Goal: Task Accomplishment & Management: Manage account settings

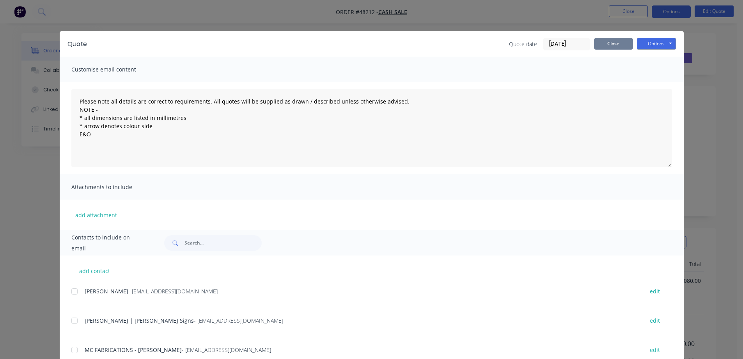
click at [615, 41] on button "Close" at bounding box center [613, 44] width 39 height 12
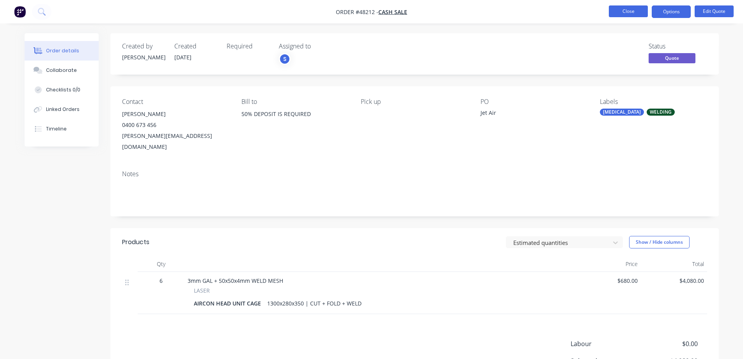
click at [630, 13] on button "Close" at bounding box center [628, 11] width 39 height 12
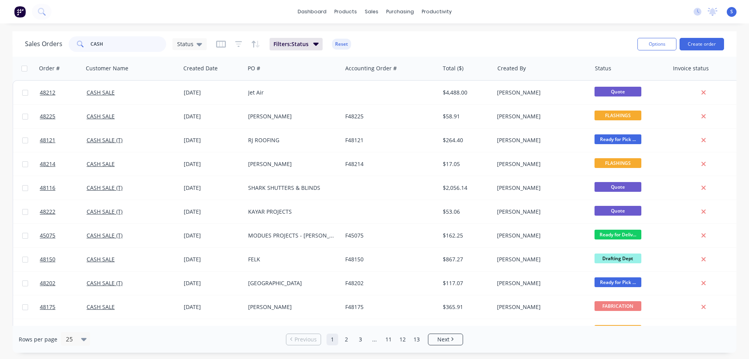
drag, startPoint x: 115, startPoint y: 48, endPoint x: 60, endPoint y: 46, distance: 54.6
click at [60, 46] on div "Sales Orders CASH Status" at bounding box center [116, 44] width 182 height 16
click at [410, 38] on div "Purchase Orders" at bounding box center [425, 37] width 41 height 7
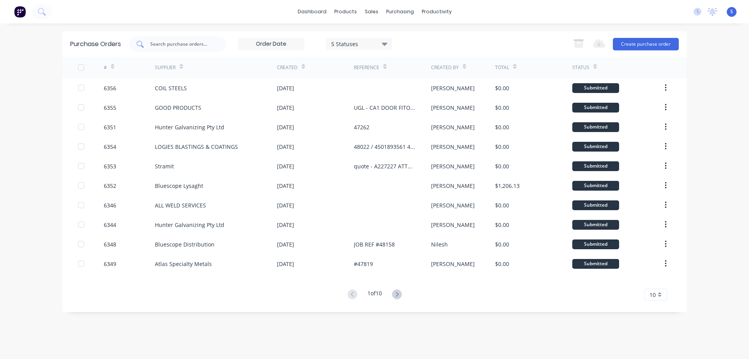
click at [206, 49] on div at bounding box center [178, 44] width 98 height 16
click at [401, 293] on icon at bounding box center [397, 294] width 10 height 10
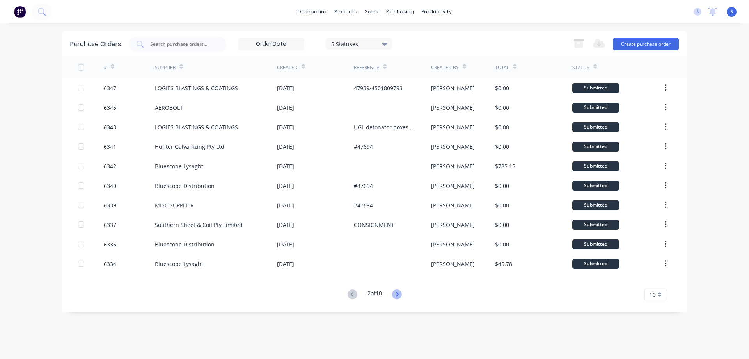
click at [398, 294] on icon at bounding box center [397, 293] width 3 height 5
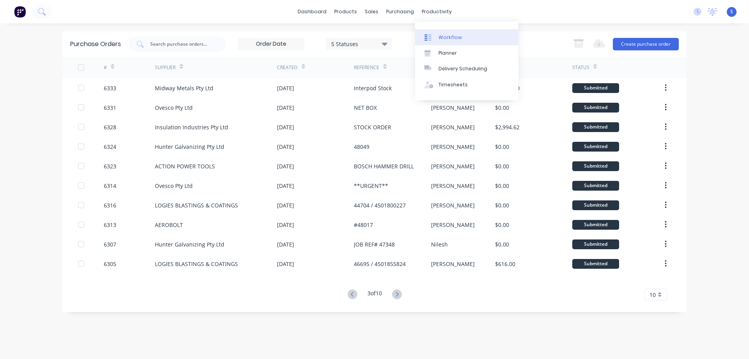
click at [445, 31] on link "Workflow" at bounding box center [466, 37] width 103 height 16
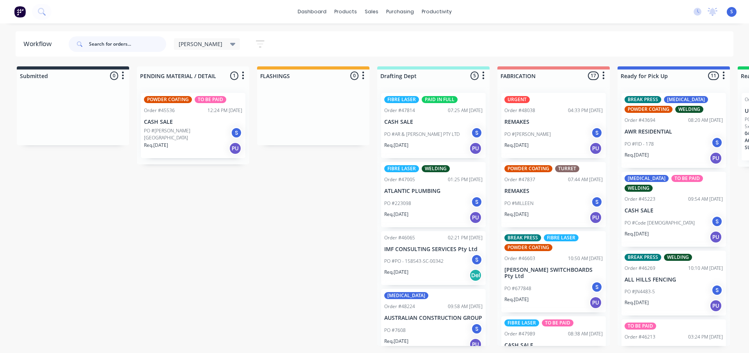
click at [126, 48] on input "text" at bounding box center [127, 44] width 77 height 16
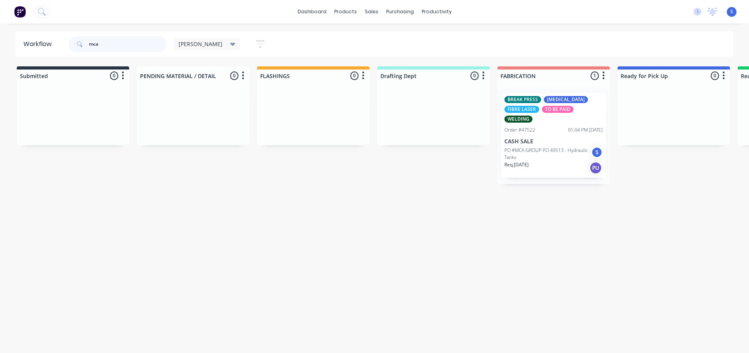
type input "mca"
click at [557, 154] on p "PO #MCA GROUP PO 40513 - Hydraulic Tanks" at bounding box center [547, 154] width 87 height 14
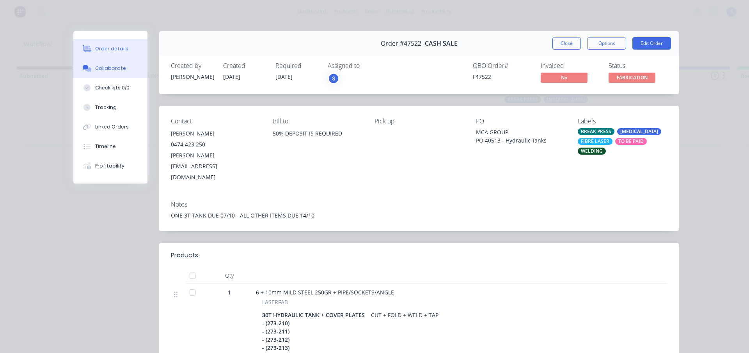
click at [108, 68] on div "Collaborate" at bounding box center [110, 68] width 31 height 7
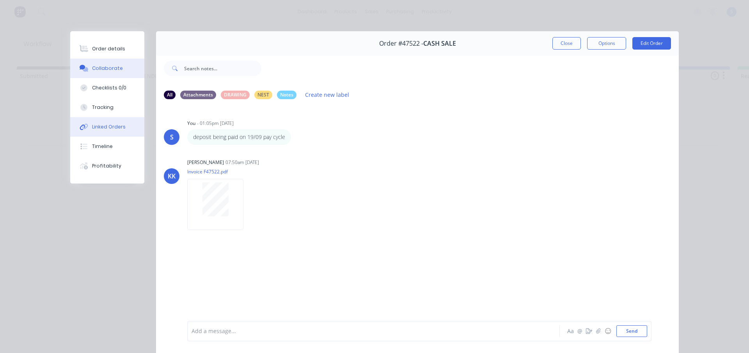
click at [103, 125] on div "Linked Orders" at bounding box center [109, 126] width 34 height 7
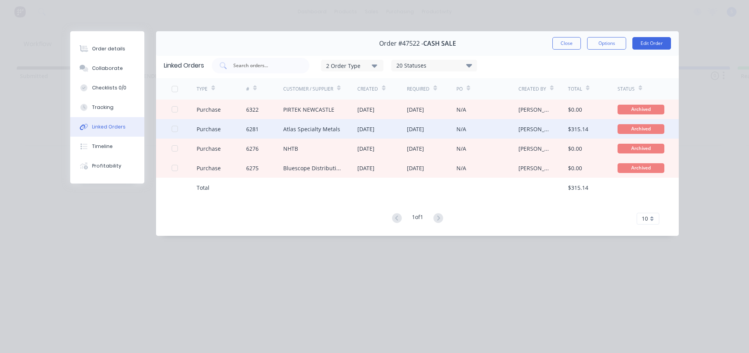
click at [337, 130] on div "Atlas Specialty Metals" at bounding box center [311, 129] width 57 height 8
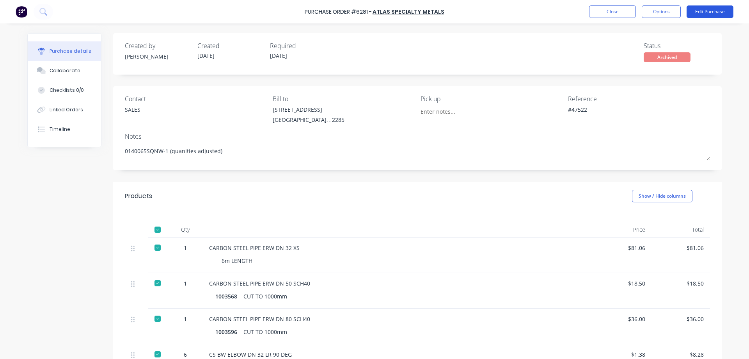
click at [725, 15] on button "Edit Purchase" at bounding box center [710, 11] width 47 height 12
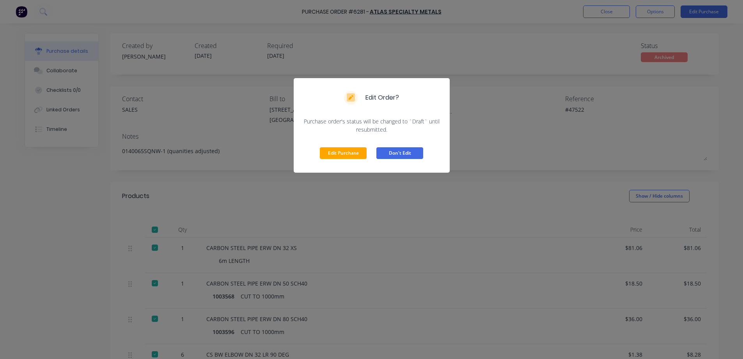
click at [415, 154] on button "Don't Edit" at bounding box center [400, 153] width 47 height 12
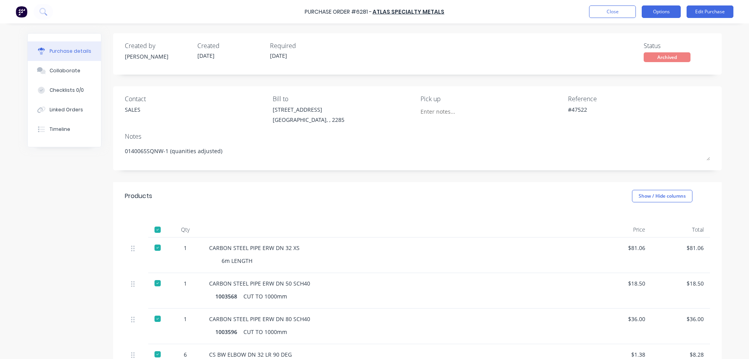
click at [656, 13] on button "Options" at bounding box center [661, 11] width 39 height 12
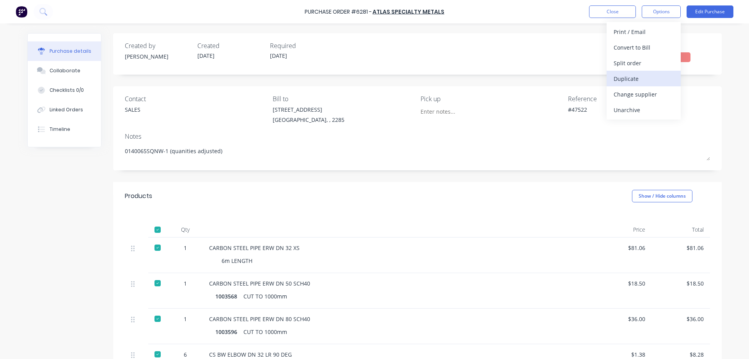
click at [627, 74] on div "Duplicate" at bounding box center [644, 78] width 60 height 11
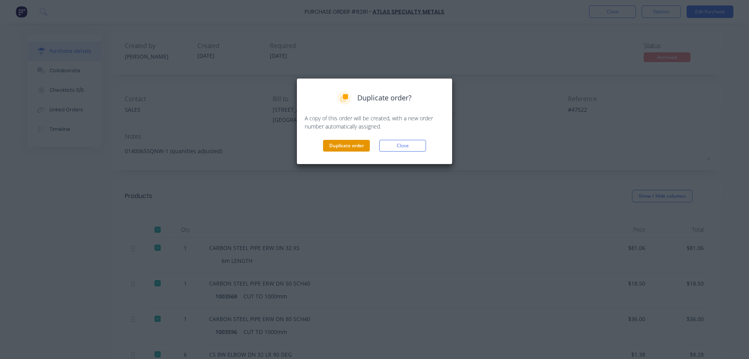
click at [348, 146] on button "Duplicate order" at bounding box center [346, 146] width 47 height 12
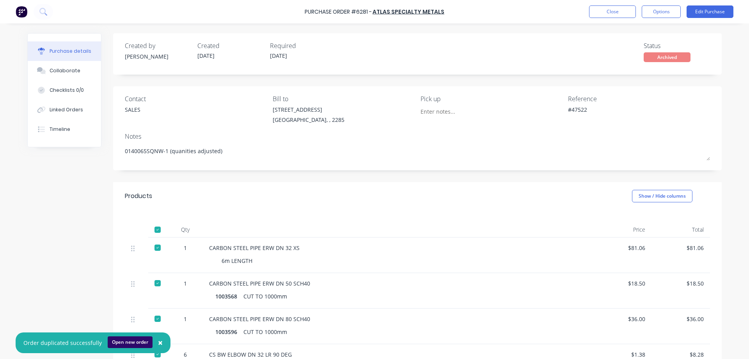
click at [135, 343] on button "Open new order" at bounding box center [130, 342] width 45 height 12
type textarea "x"
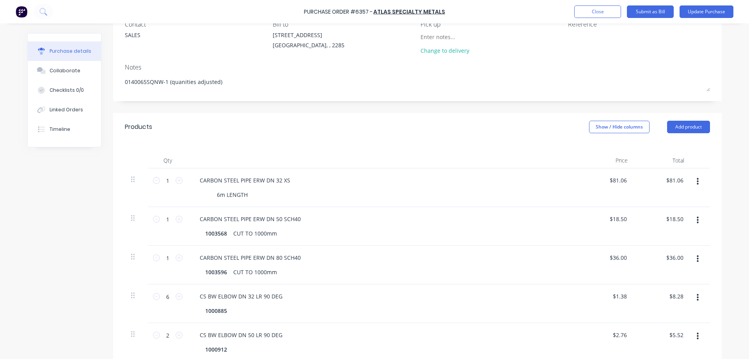
scroll to position [78, 0]
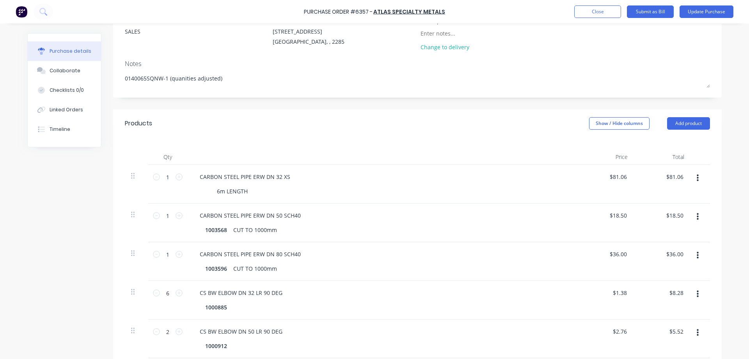
click at [697, 178] on icon "button" at bounding box center [698, 177] width 2 height 7
click at [672, 243] on button "Delete" at bounding box center [674, 246] width 66 height 16
click at [697, 175] on icon "button" at bounding box center [698, 177] width 2 height 7
click at [656, 240] on button "Delete" at bounding box center [674, 246] width 66 height 16
click at [697, 179] on icon "button" at bounding box center [698, 178] width 2 height 9
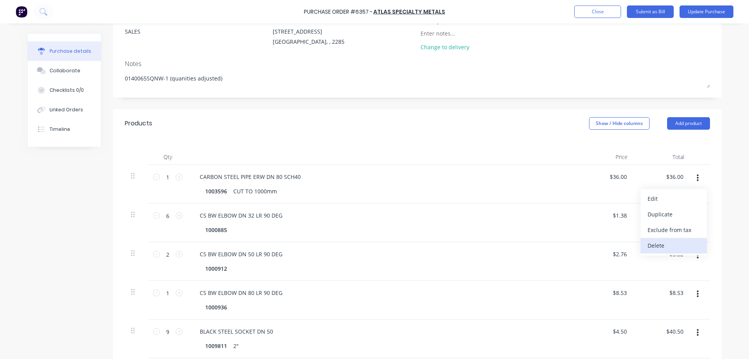
click at [651, 247] on button "Delete" at bounding box center [674, 246] width 66 height 16
click at [696, 178] on button "button" at bounding box center [698, 178] width 18 height 14
click at [653, 248] on button "Delete" at bounding box center [674, 246] width 66 height 16
click at [153, 178] on icon at bounding box center [156, 176] width 7 height 7
type textarea "x"
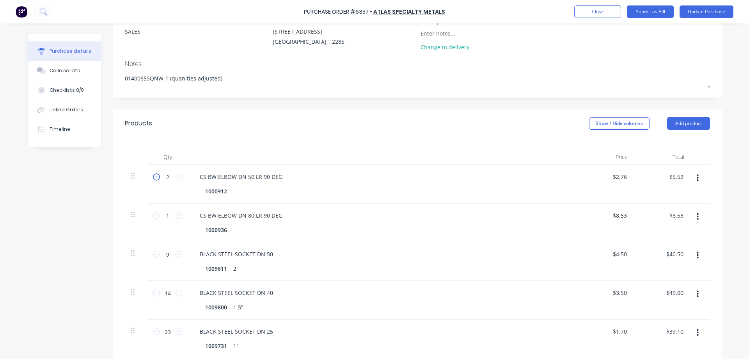
type input "1"
type input "$2.76"
click at [696, 217] on button "button" at bounding box center [698, 217] width 18 height 14
click at [660, 282] on button "Delete" at bounding box center [674, 284] width 66 height 16
click at [696, 215] on button "button" at bounding box center [698, 217] width 18 height 14
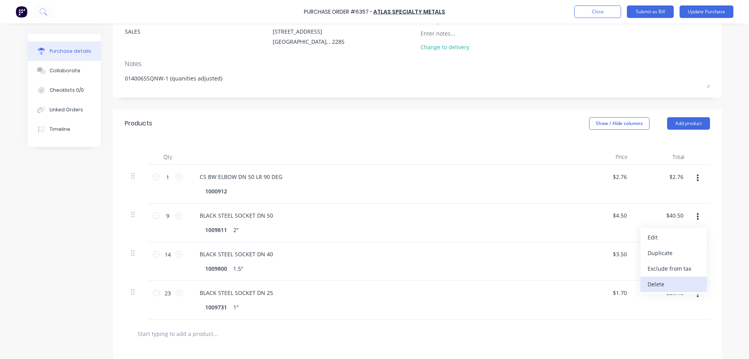
click at [657, 280] on button "Delete" at bounding box center [674, 284] width 66 height 16
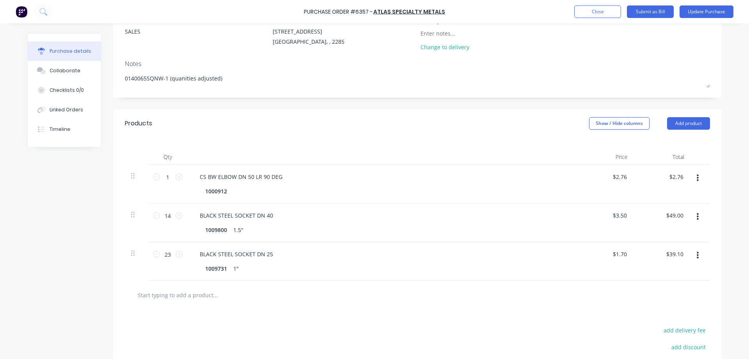
click at [697, 217] on icon "button" at bounding box center [698, 216] width 2 height 7
click at [659, 286] on button "Delete" at bounding box center [674, 284] width 66 height 16
click at [697, 217] on icon "button" at bounding box center [698, 216] width 2 height 7
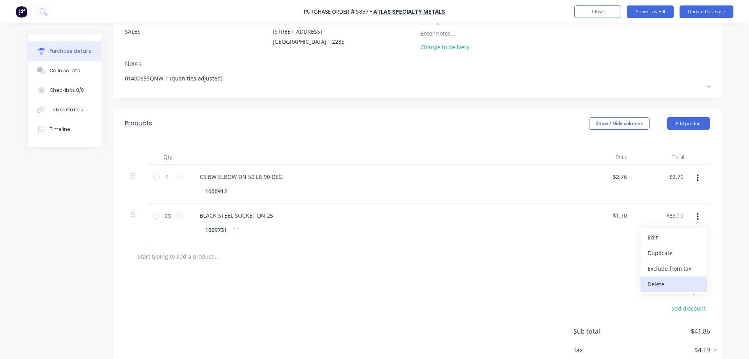
click at [654, 281] on button "Delete" at bounding box center [674, 284] width 66 height 16
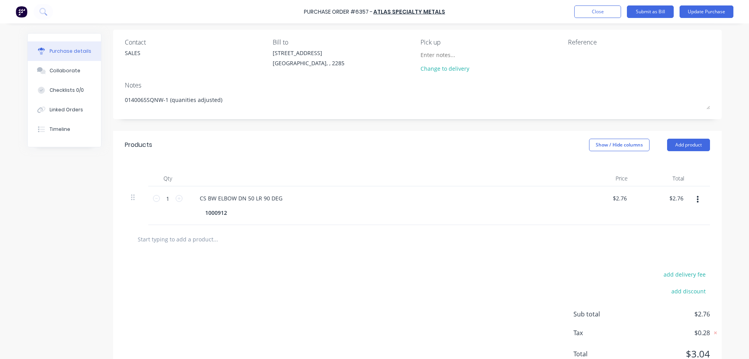
scroll to position [0, 0]
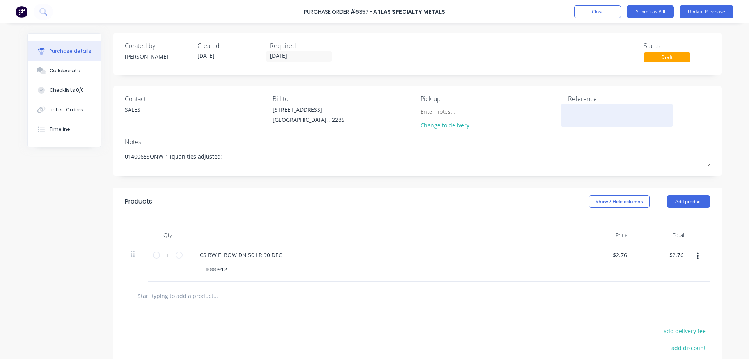
click at [597, 113] on textarea at bounding box center [617, 114] width 98 height 18
type textarea "x"
drag, startPoint x: 52, startPoint y: 1, endPoint x: 156, endPoint y: 7, distance: 103.6
click at [156, 7] on div "Purchase Order #6357 - Atlas Specialty Metals Add product Close Submit as Bill …" at bounding box center [374, 11] width 749 height 23
click at [604, 117] on textarea at bounding box center [617, 114] width 98 height 18
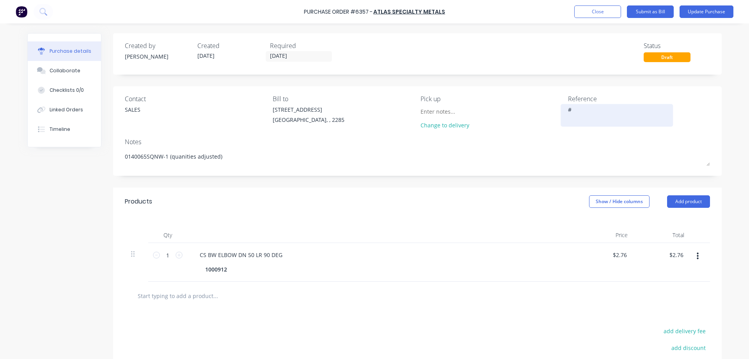
paste textarea "47522"
type textarea "#47522"
type textarea "x"
type textarea "#47522"
click at [59, 108] on div "Linked Orders" at bounding box center [67, 109] width 34 height 7
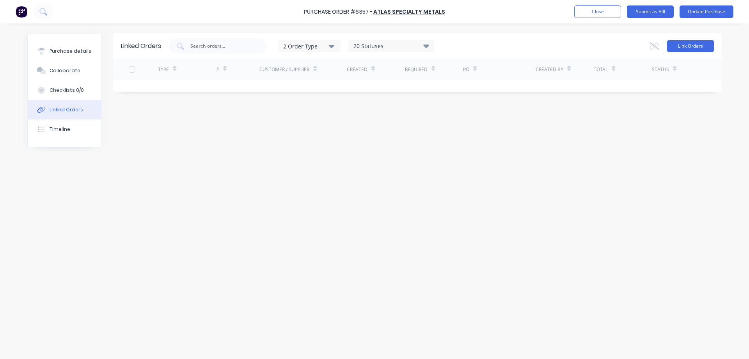
click at [694, 45] on button "Link Orders" at bounding box center [690, 46] width 47 height 12
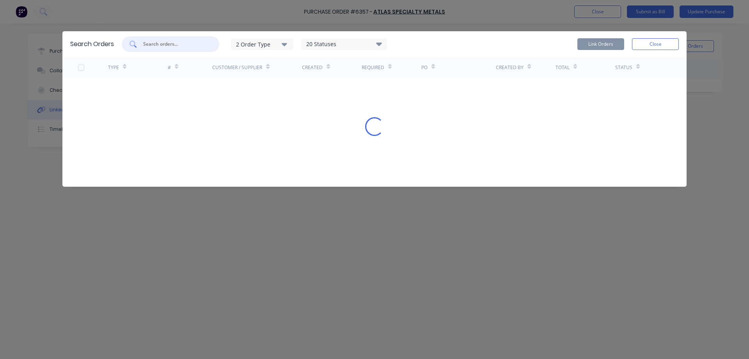
click at [185, 45] on input "text" at bounding box center [174, 44] width 65 height 8
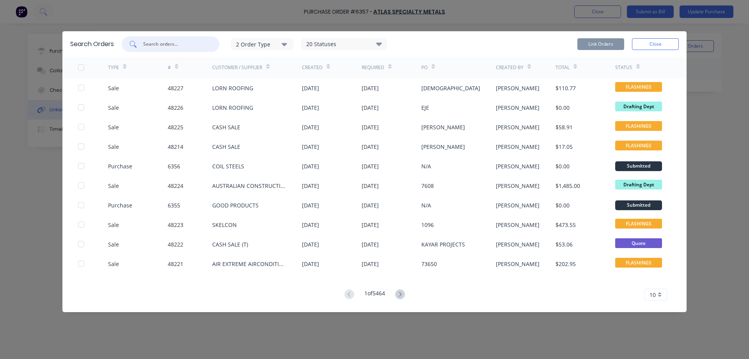
paste input "47522"
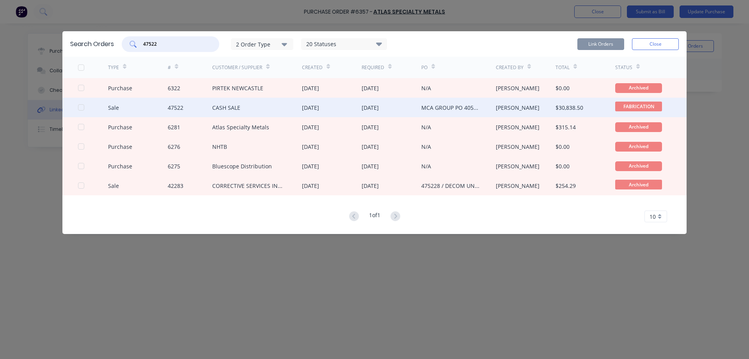
click at [82, 109] on div at bounding box center [81, 107] width 16 height 16
type input "47522"
click at [602, 45] on button "Link Orders" at bounding box center [600, 44] width 47 height 12
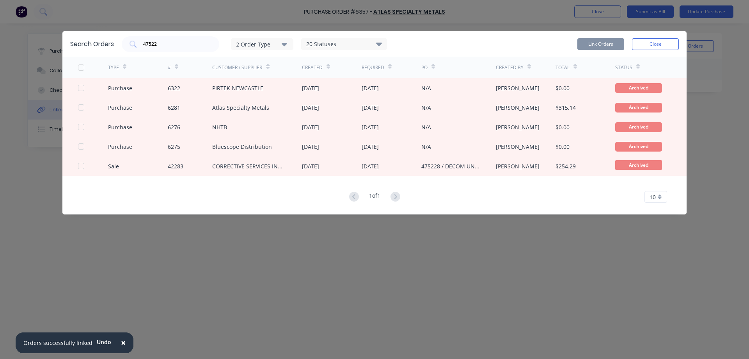
click at [663, 50] on div "Link Orders Close" at bounding box center [627, 44] width 101 height 16
click at [663, 46] on button "Close" at bounding box center [655, 44] width 47 height 12
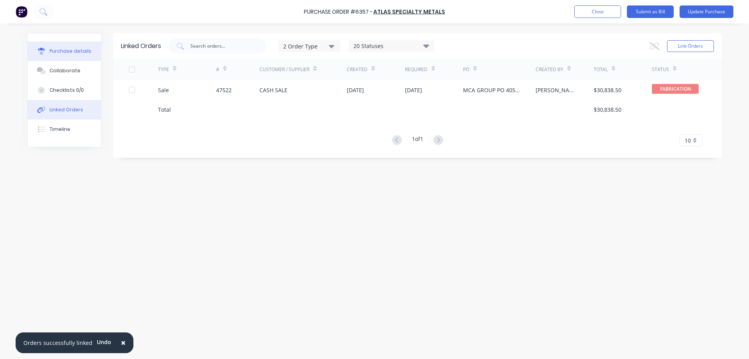
click at [61, 54] on div "Purchase details" at bounding box center [71, 51] width 42 height 7
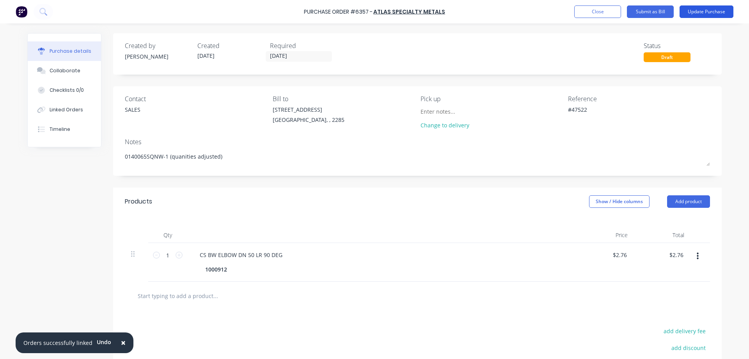
click at [692, 13] on button "Update Purchase" at bounding box center [707, 11] width 54 height 12
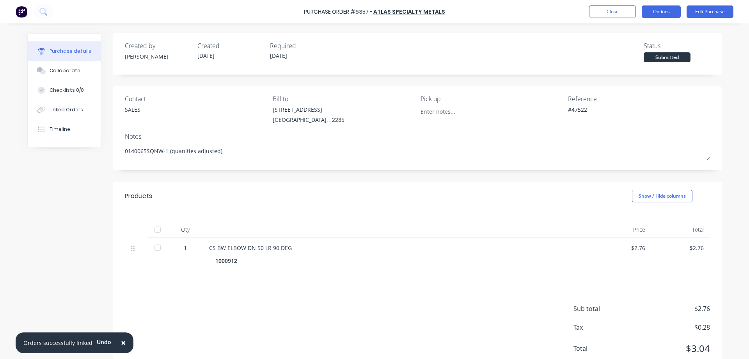
click at [669, 12] on button "Options" at bounding box center [661, 11] width 39 height 12
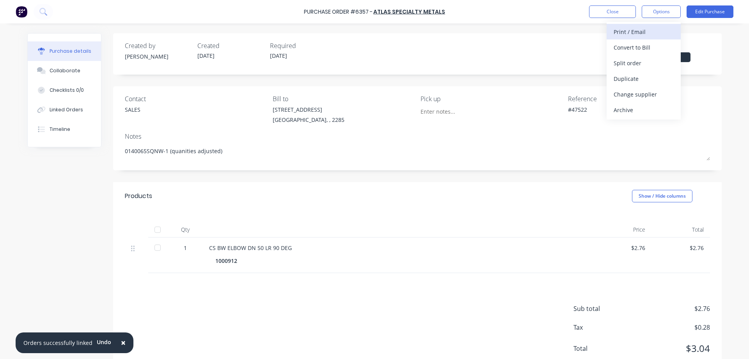
click at [626, 35] on div "Print / Email" at bounding box center [644, 31] width 60 height 11
click at [628, 63] on div "Without pricing" at bounding box center [644, 62] width 60 height 11
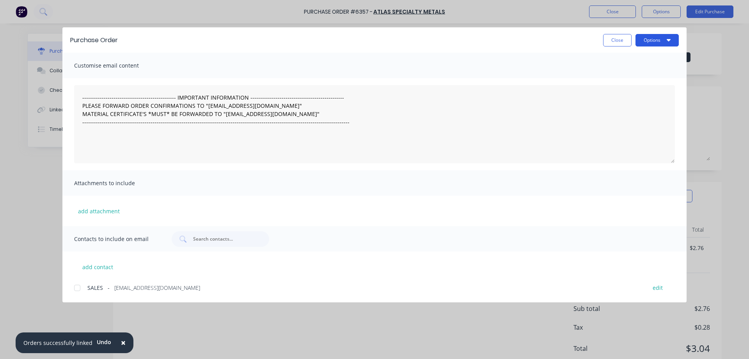
click at [662, 43] on button "Options" at bounding box center [657, 40] width 43 height 12
click at [622, 75] on div "Print" at bounding box center [642, 75] width 60 height 11
type textarea "x"
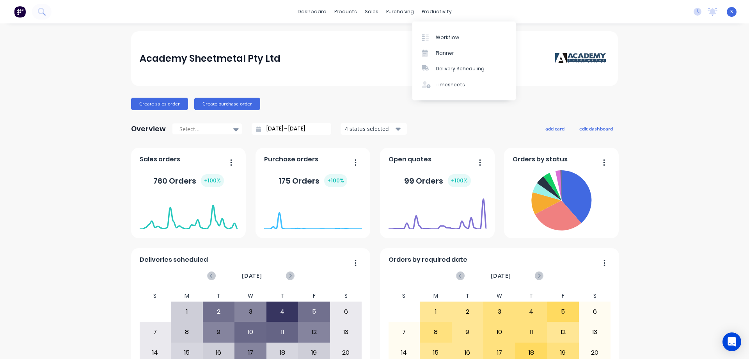
click at [438, 11] on div "productivity" at bounding box center [437, 12] width 38 height 12
click at [439, 37] on div "Workflow" at bounding box center [447, 37] width 23 height 7
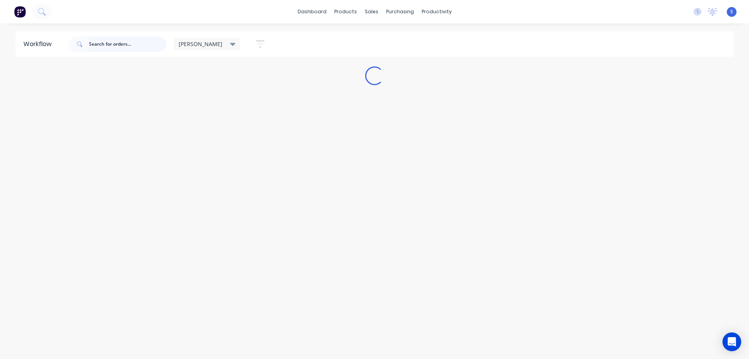
click at [123, 45] on input "text" at bounding box center [127, 44] width 77 height 16
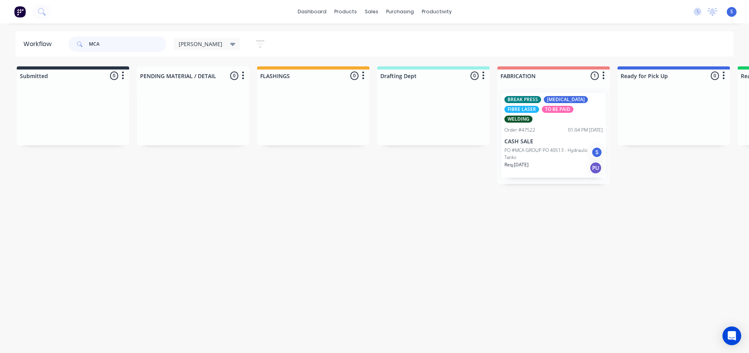
type input "MCA"
click at [551, 166] on div "Req. 07/10/25 PU" at bounding box center [553, 167] width 98 height 13
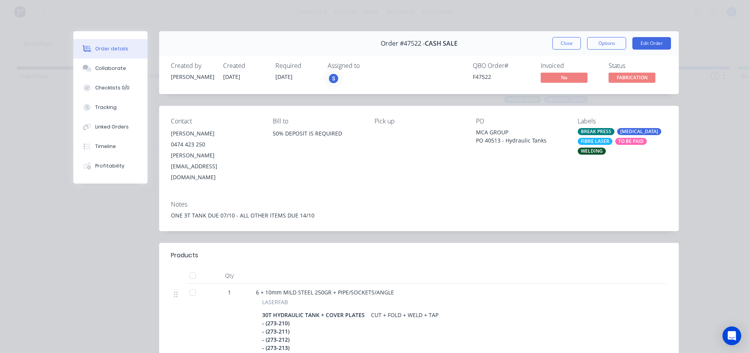
click at [411, 44] on span "Order #47522 -" at bounding box center [403, 43] width 44 height 7
copy span "47522"
